Goal: Task Accomplishment & Management: Complete application form

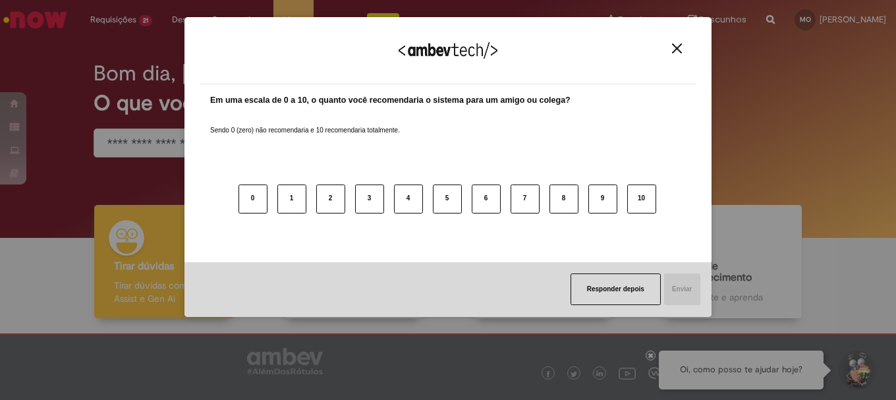
click at [672, 45] on img "Close" at bounding box center [677, 48] width 10 height 10
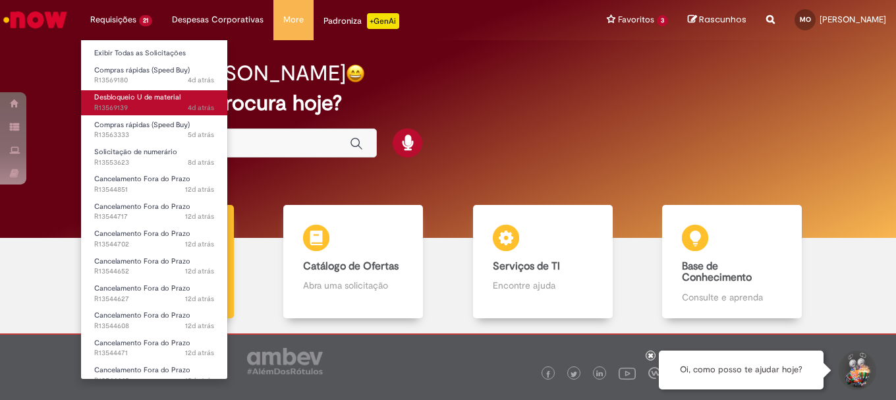
click at [134, 94] on span "Desbloqueio U de material" at bounding box center [137, 97] width 86 height 10
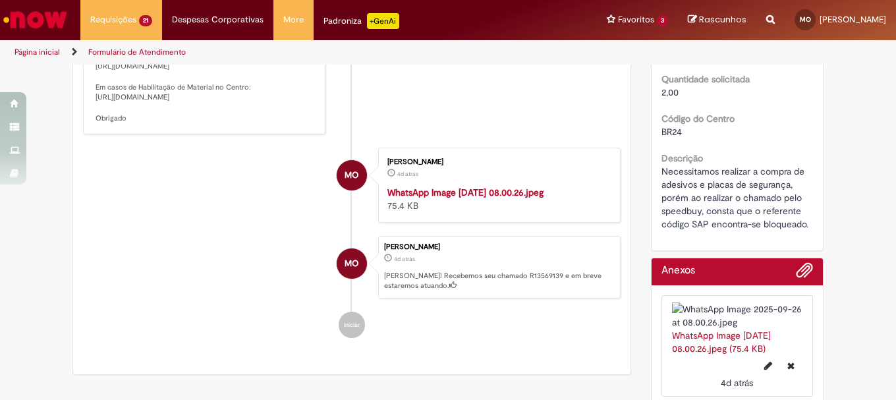
scroll to position [581, 0]
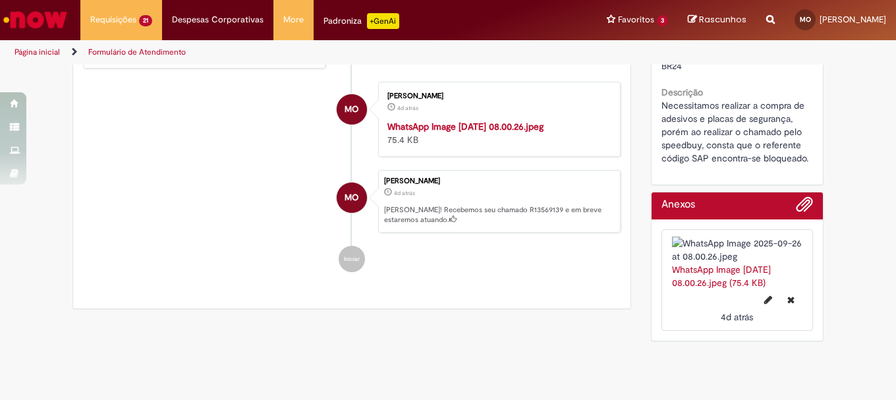
click at [503, 120] on img "Histórico de tíquete" at bounding box center [497, 120] width 219 height 0
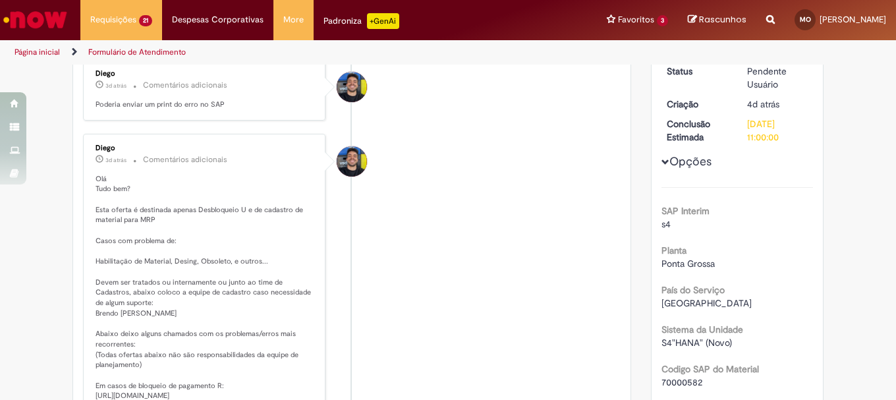
scroll to position [120, 0]
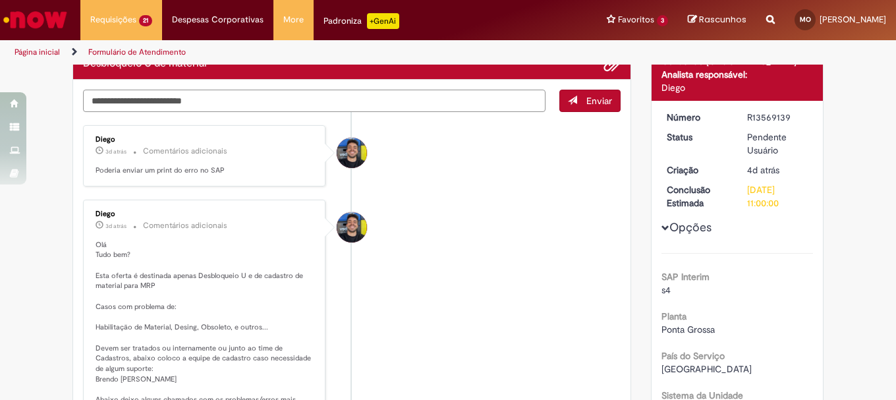
click at [188, 104] on textarea "Digite sua mensagem aqui..." at bounding box center [314, 101] width 463 height 22
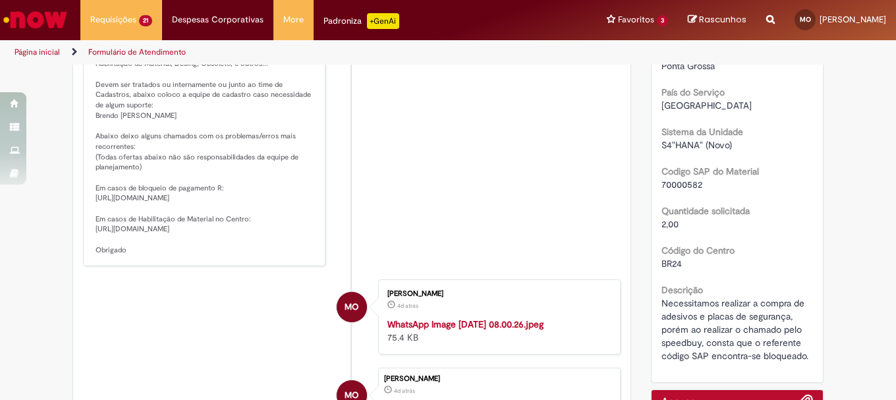
scroll to position [581, 0]
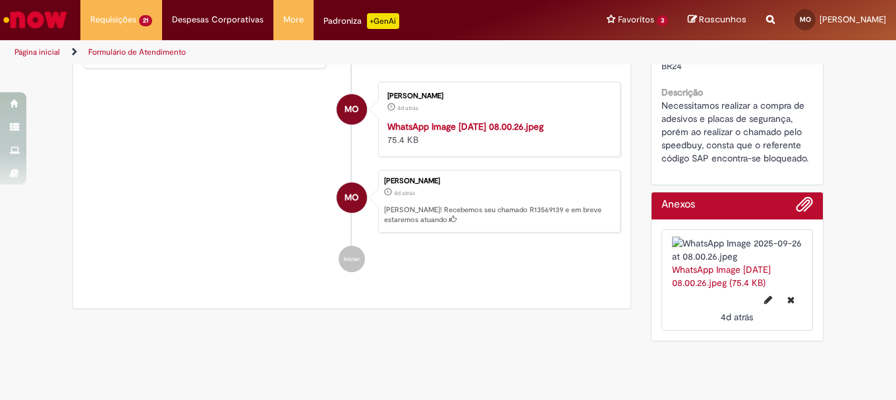
click at [475, 120] on img "Histórico de tíquete" at bounding box center [497, 120] width 219 height 0
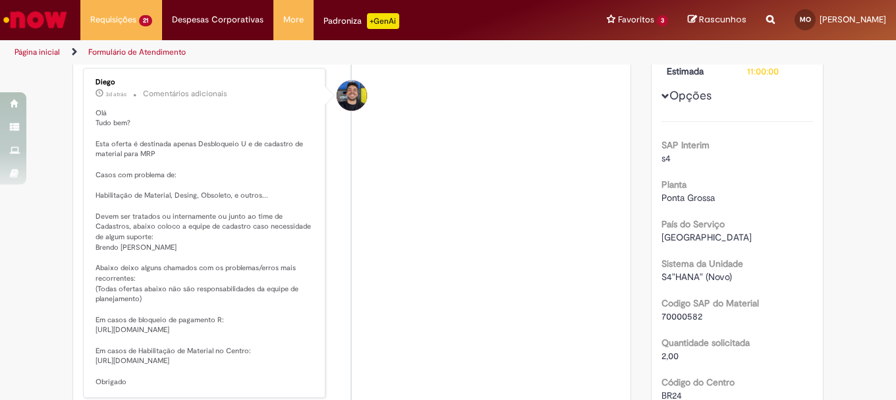
scroll to position [0, 0]
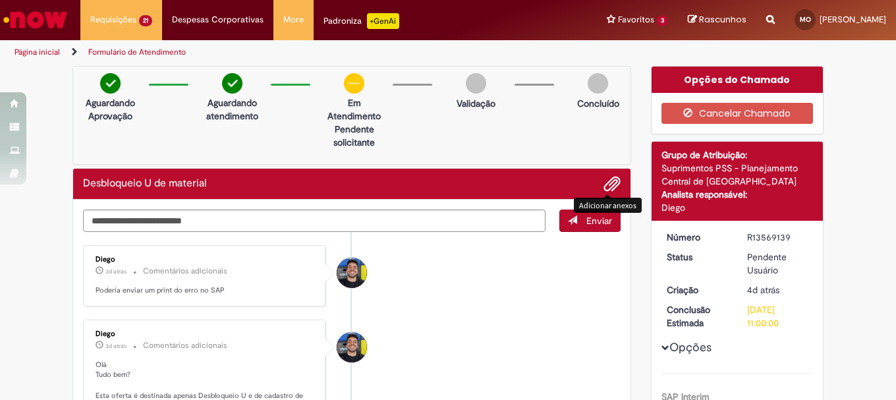
click at [606, 181] on span "Adicionar anexos" at bounding box center [612, 185] width 16 height 16
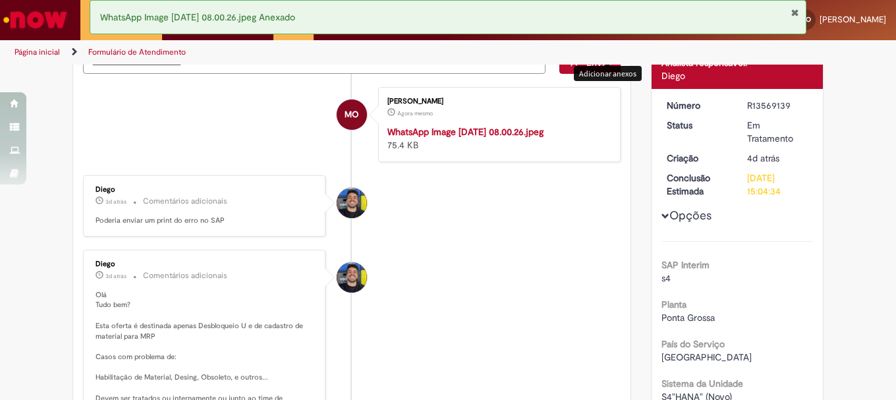
scroll to position [66, 0]
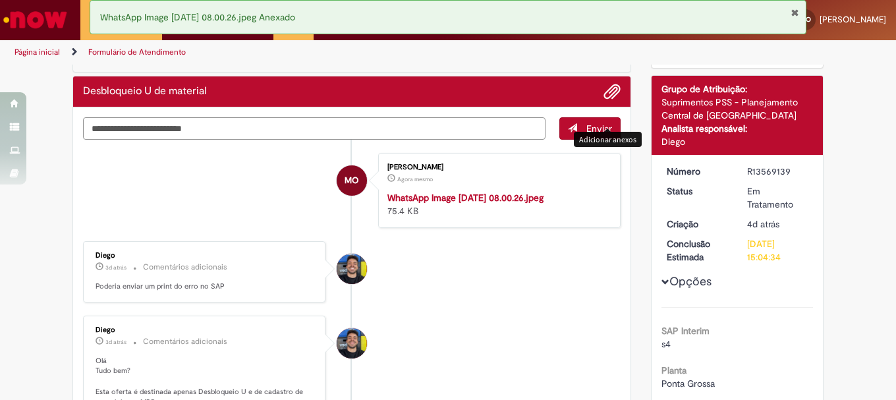
click at [241, 132] on textarea "Digite sua mensagem aqui..." at bounding box center [314, 128] width 463 height 22
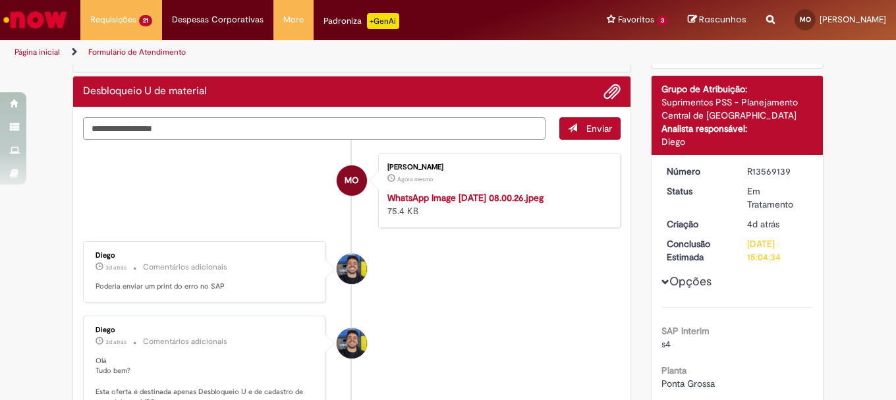
type textarea "**********"
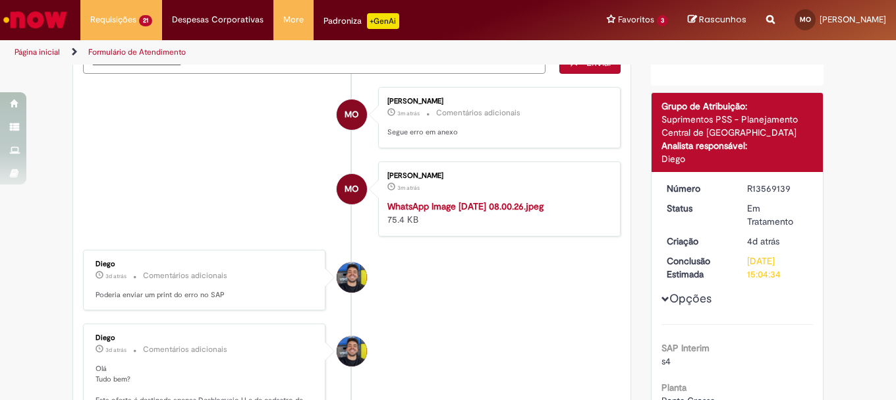
scroll to position [0, 0]
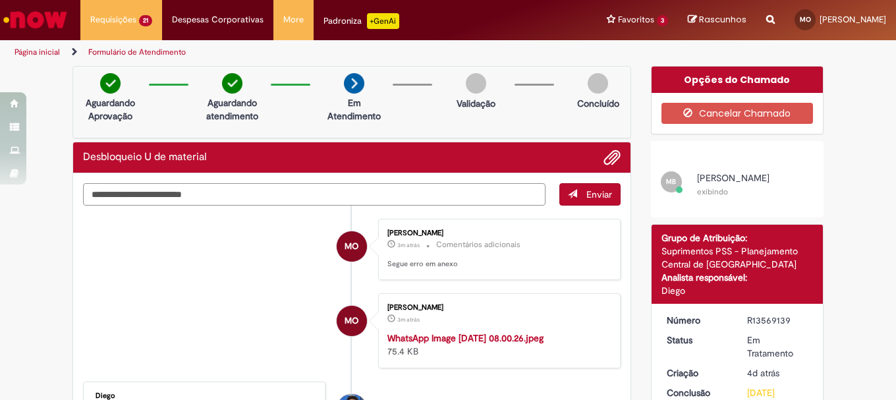
click at [227, 193] on textarea "Digite sua mensagem aqui..." at bounding box center [314, 194] width 463 height 22
click at [434, 332] on img "Histórico de tíquete" at bounding box center [497, 332] width 219 height 0
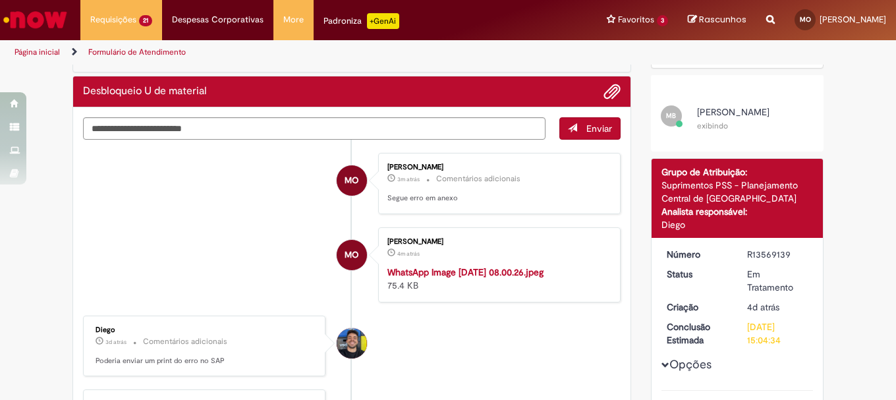
click at [450, 266] on img "Histórico de tíquete" at bounding box center [497, 266] width 219 height 0
click at [442, 128] on textarea "Digite sua mensagem aqui..." at bounding box center [314, 128] width 463 height 22
type textarea "**********"
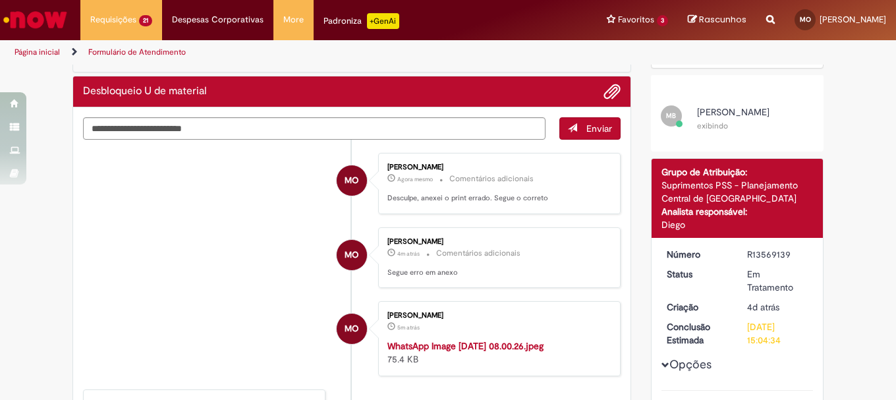
click at [562, 171] on p "Agora mesmo Agora mesmo Comentários adicionais" at bounding box center [497, 178] width 219 height 15
click at [245, 132] on textarea "Digite sua mensagem aqui..." at bounding box center [314, 128] width 463 height 22
type textarea "**********"
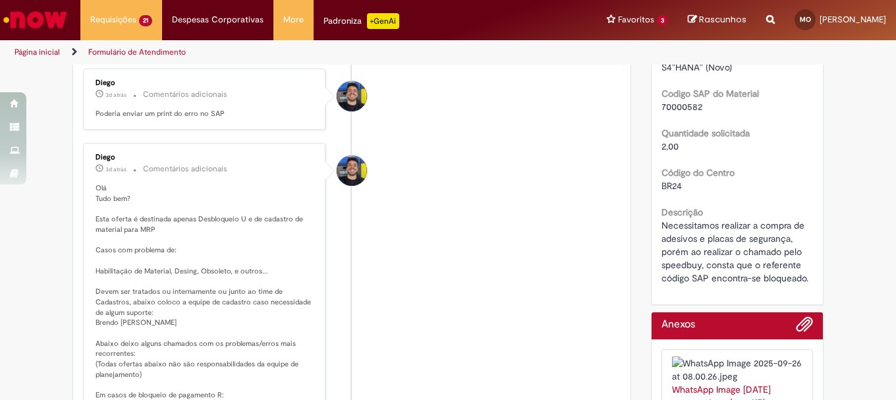
scroll to position [659, 0]
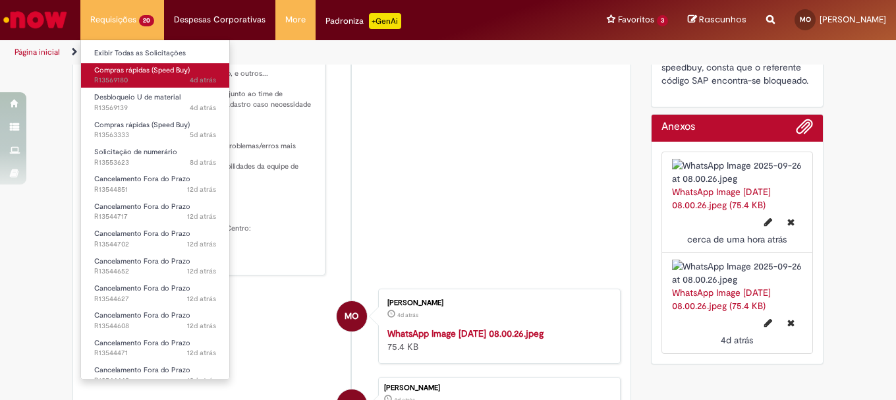
click at [127, 76] on span "4d atrás 4 dias atrás R13569180" at bounding box center [155, 80] width 122 height 11
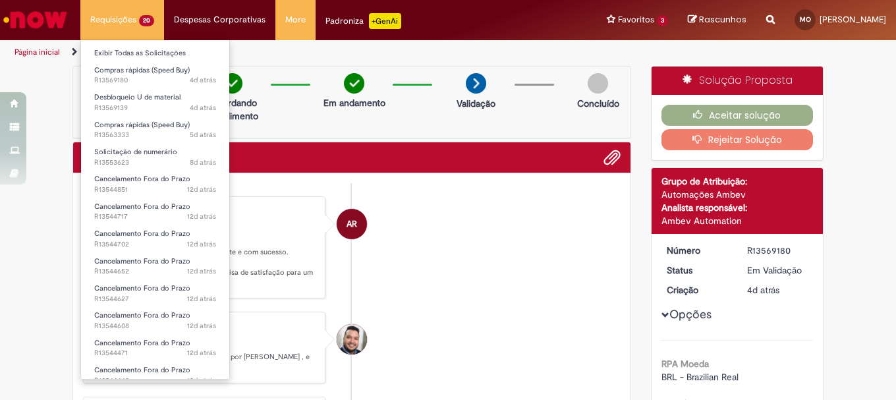
click at [134, 26] on li "Requisições 20 Exibir Todas as Solicitações Compras rápidas (Speed Buy) 4d atrá…" at bounding box center [122, 20] width 84 height 40
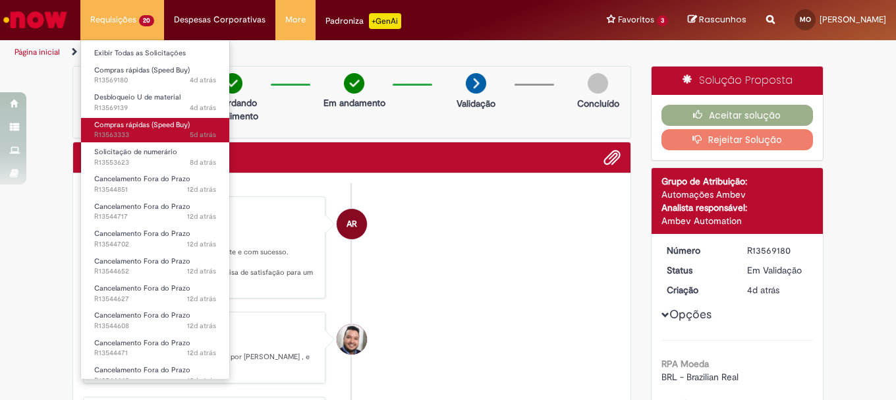
click at [154, 127] on span "Compras rápidas (Speed Buy)" at bounding box center [142, 125] width 96 height 10
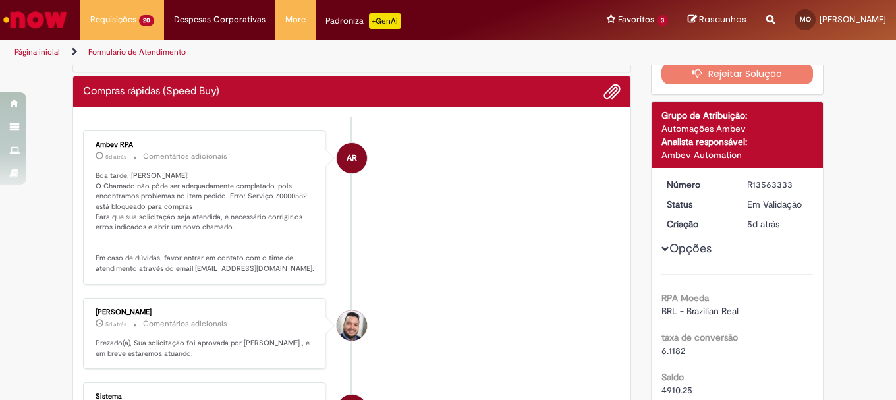
scroll to position [76, 0]
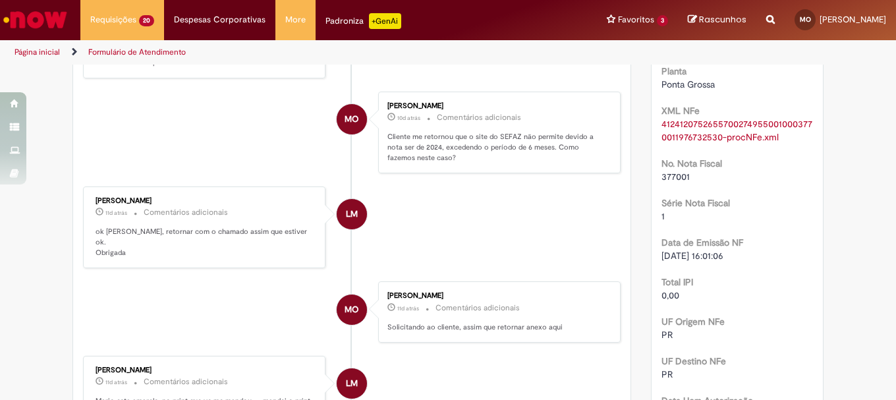
scroll to position [593, 0]
